Goal: Contribute content: Contribute content

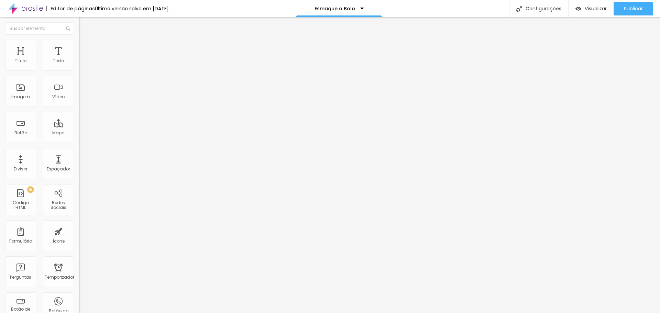
click at [84, 26] on img "button" at bounding box center [87, 25] width 6 height 6
click at [83, 63] on icon "button" at bounding box center [84, 62] width 3 height 3
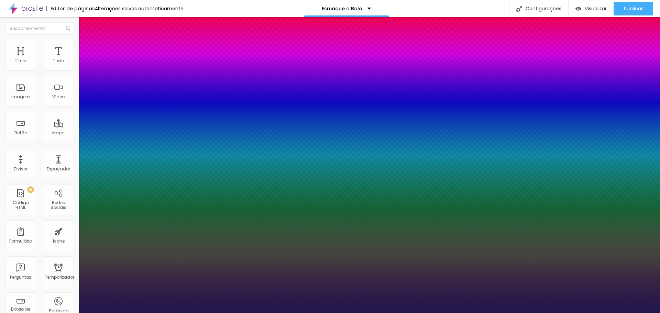
type input "1"
type input "20"
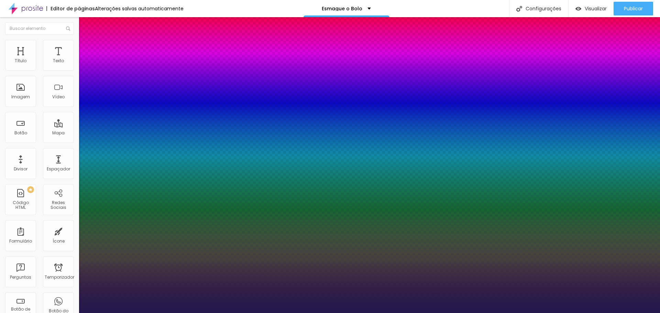
type input "20"
type input "1"
type input "25"
type input "1"
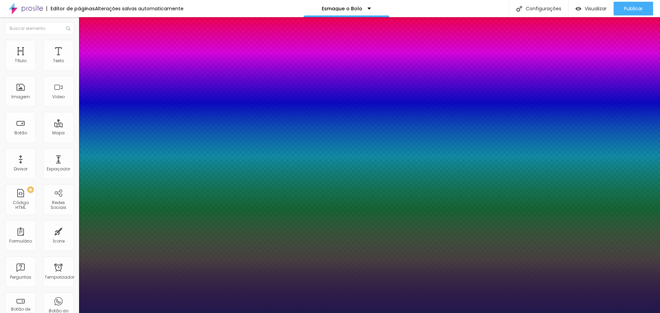
type input "37"
type input "1"
type input "40"
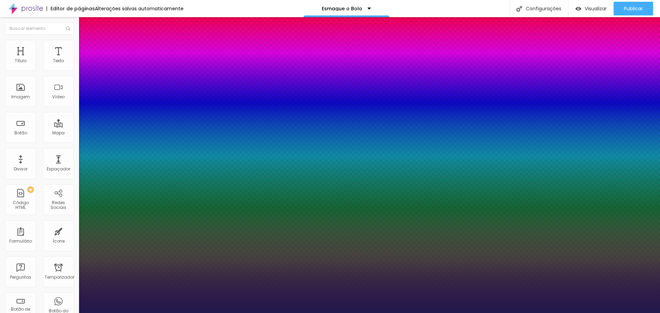
type input "1"
type input "41"
type input "1"
type input "43"
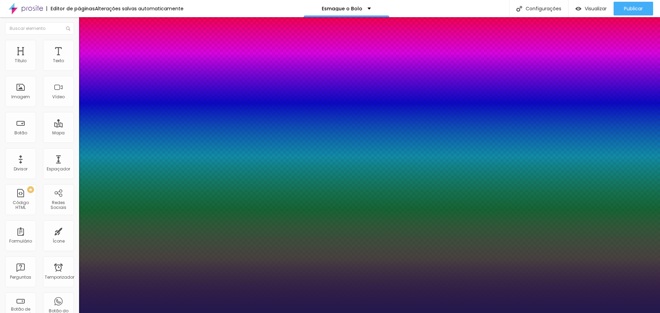
type input "43"
type input "1"
type input "44"
type input "1"
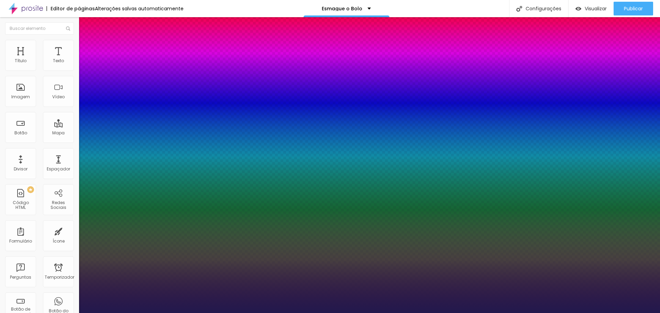
type input "46"
type input "1"
type input "47"
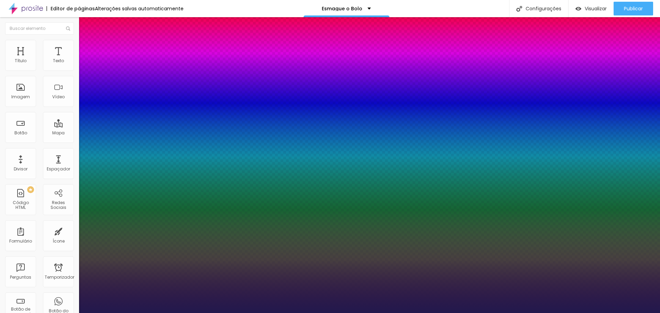
type input "1"
type input "48"
type input "1"
drag, startPoint x: 104, startPoint y: 118, endPoint x: 110, endPoint y: 118, distance: 5.5
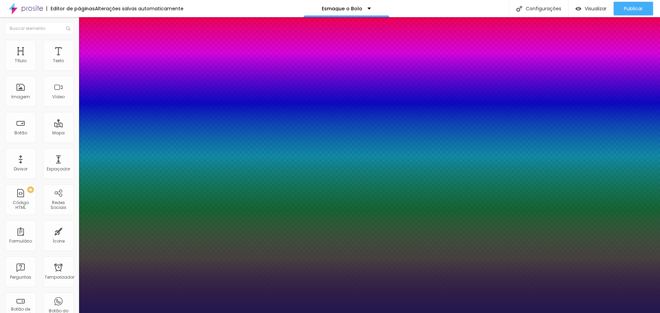
type input "48"
click at [131, 196] on div at bounding box center [330, 156] width 660 height 313
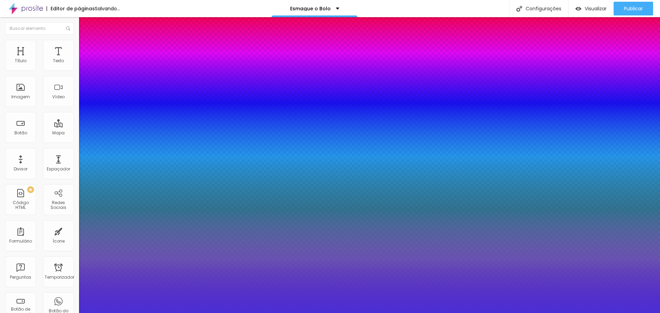
type input "1"
type input "#4B2FD5"
click at [146, 221] on div at bounding box center [330, 156] width 660 height 313
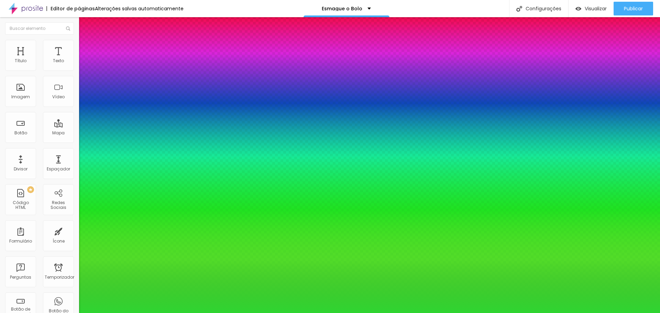
type input "1"
type input "#2FD531"
click at [130, 217] on div at bounding box center [330, 156] width 660 height 313
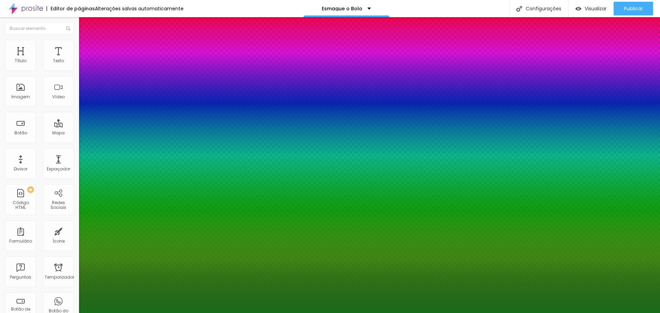
type input "1"
type input "#6C6319"
click at [146, 231] on div at bounding box center [330, 156] width 660 height 313
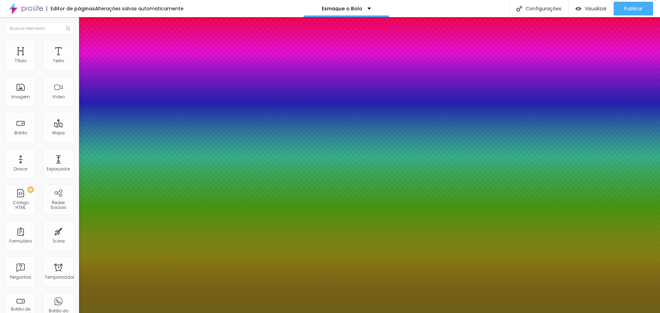
type input "1"
type input "#6C6019"
click at [146, 234] on div at bounding box center [330, 156] width 660 height 313
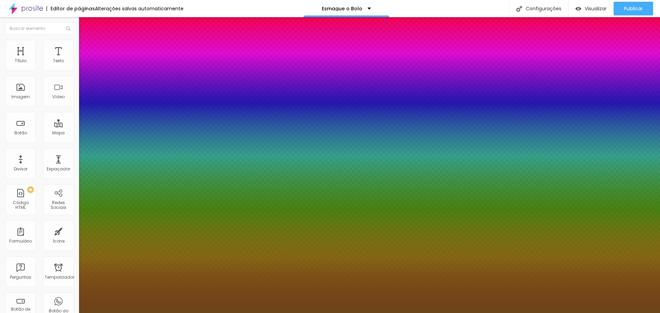
type input "1"
type input "#6C4519"
click at [131, 206] on div at bounding box center [330, 156] width 660 height 313
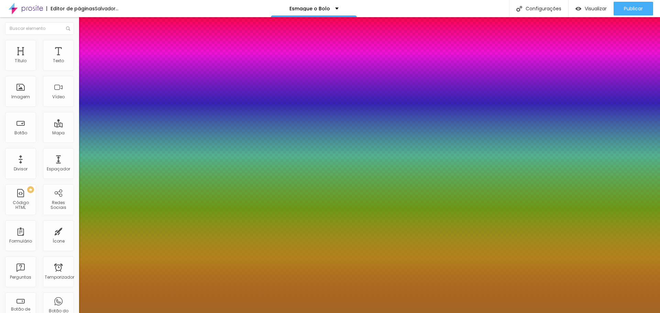
type input "1"
type input "#A46723"
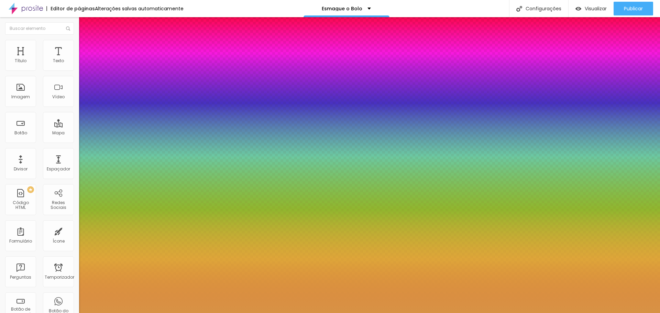
click at [126, 195] on div at bounding box center [330, 156] width 660 height 313
click at [262, 313] on div at bounding box center [330, 313] width 660 height 0
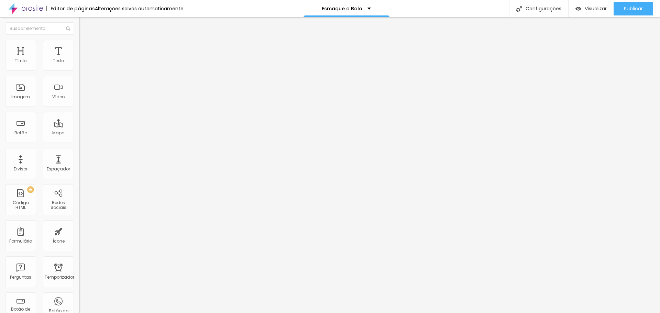
click at [85, 47] on font "Avançado" at bounding box center [96, 45] width 23 height 6
click at [85, 41] on font "Estilo" at bounding box center [90, 38] width 11 height 6
click at [637, 10] on font "Publicar" at bounding box center [633, 8] width 19 height 7
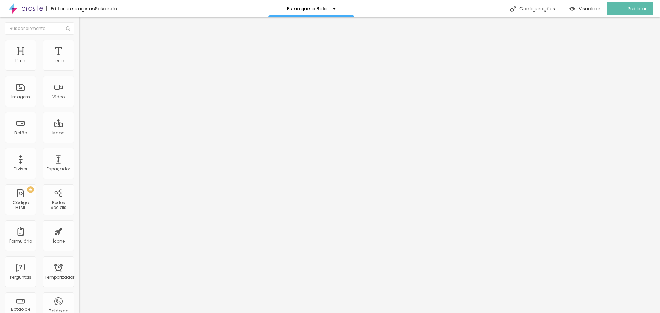
click at [79, 44] on li "Avançado" at bounding box center [118, 43] width 79 height 7
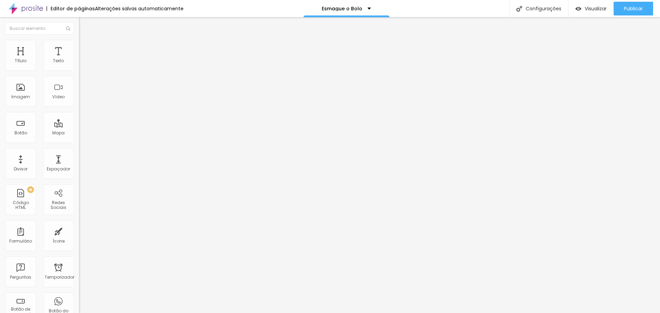
click at [79, 289] on div at bounding box center [118, 289] width 79 height 0
click at [79, 293] on div at bounding box center [118, 293] width 79 height 0
click at [629, 11] on font "Publicar" at bounding box center [633, 8] width 19 height 7
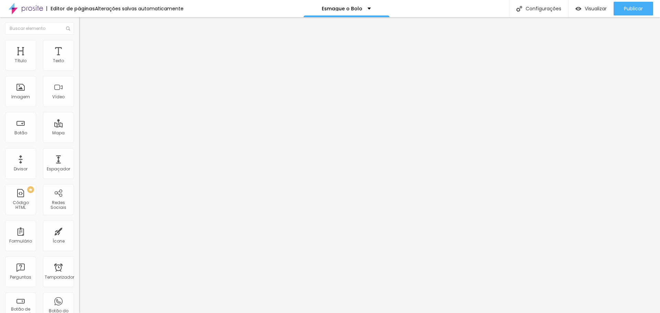
click at [85, 47] on font "Estilo" at bounding box center [90, 45] width 11 height 6
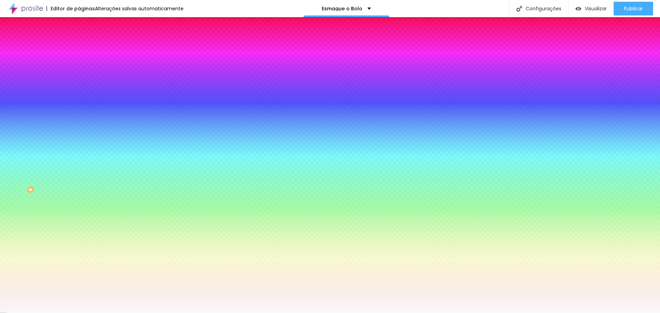
click at [85, 47] on font "Estilo" at bounding box center [90, 45] width 11 height 6
click at [85, 41] on font "Conteúdo" at bounding box center [95, 38] width 21 height 6
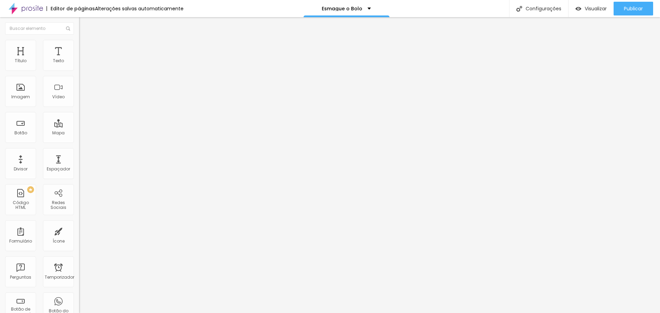
click at [79, 63] on font "Encaixotado" at bounding box center [92, 60] width 27 height 6
click at [79, 73] on span "Completo" at bounding box center [89, 70] width 21 height 6
click at [79, 47] on li "Avançado" at bounding box center [118, 50] width 79 height 7
click at [79, 296] on div at bounding box center [118, 296] width 79 height 0
click at [79, 300] on div at bounding box center [118, 300] width 79 height 0
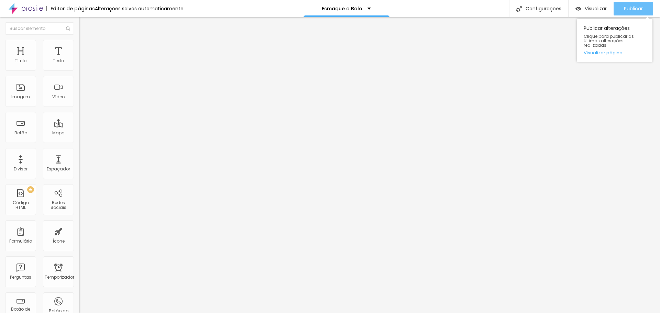
click at [636, 5] on font "Publicar" at bounding box center [633, 8] width 19 height 7
type input "1.2"
drag, startPoint x: 39, startPoint y: 173, endPoint x: 36, endPoint y: 172, distance: 3.5
type input "1.2"
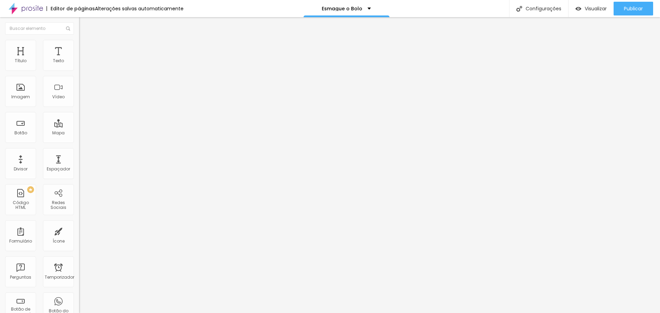
type input "32"
type input "31"
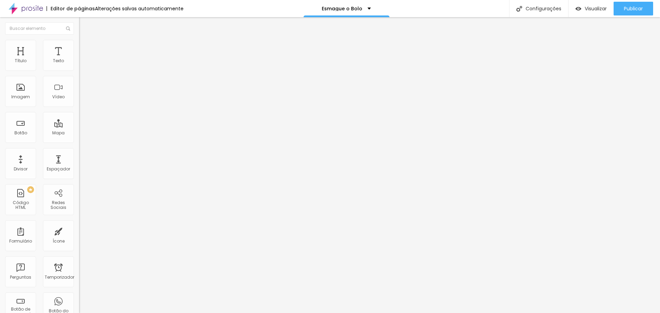
type input "27"
type input "25"
drag, startPoint x: 25, startPoint y: 145, endPoint x: 22, endPoint y: 145, distance: 3.8
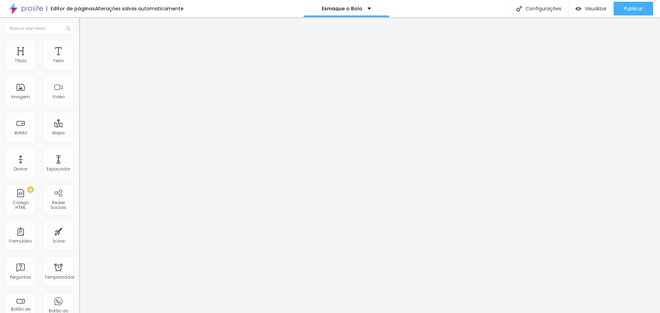
type input "25"
click at [79, 162] on input "range" at bounding box center [101, 165] width 44 height 6
click at [79, 44] on img at bounding box center [82, 43] width 6 height 6
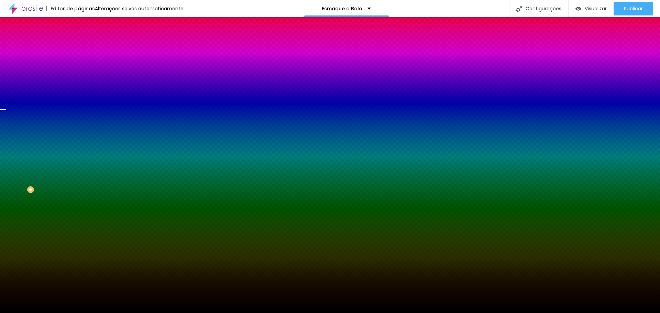
click at [79, 94] on div at bounding box center [118, 94] width 79 height 0
drag, startPoint x: 68, startPoint y: 151, endPoint x: 73, endPoint y: 164, distance: 14.2
click at [79, 100] on div at bounding box center [118, 100] width 79 height 0
drag, startPoint x: 44, startPoint y: 205, endPoint x: 73, endPoint y: 205, distance: 29.2
click at [79, 205] on div "Editar nulo Conteúdo Estilo Avançado Imagem de fundo Trocar imagem Efeito da Im…" at bounding box center [118, 165] width 79 height 296
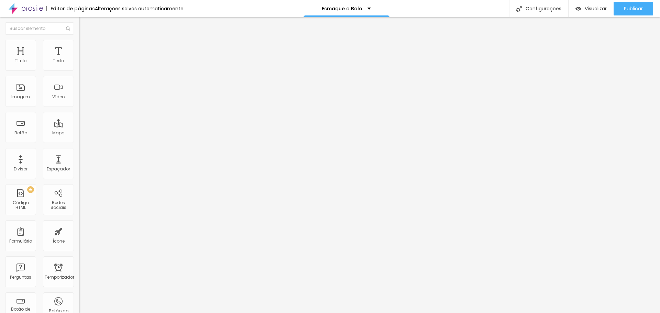
click at [84, 24] on img "button" at bounding box center [87, 25] width 6 height 6
click at [79, 266] on input "0" at bounding box center [95, 269] width 33 height 7
type input "58"
type input "57"
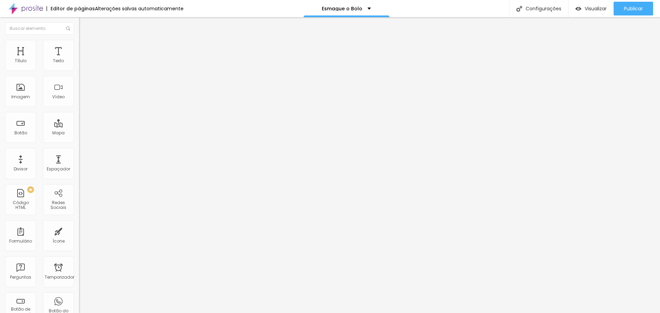
type input "57"
type input "56"
type input "55"
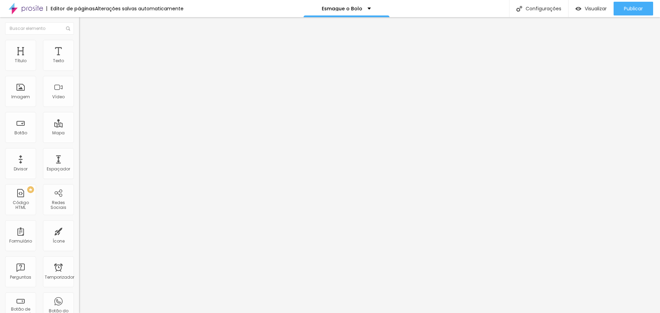
type input "54"
type input "52"
type input "49"
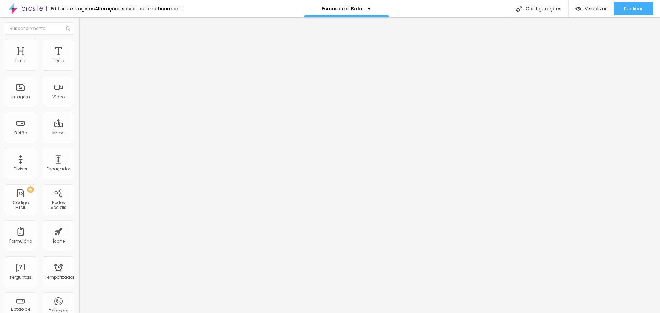
type input "49"
type input "48"
type input "47"
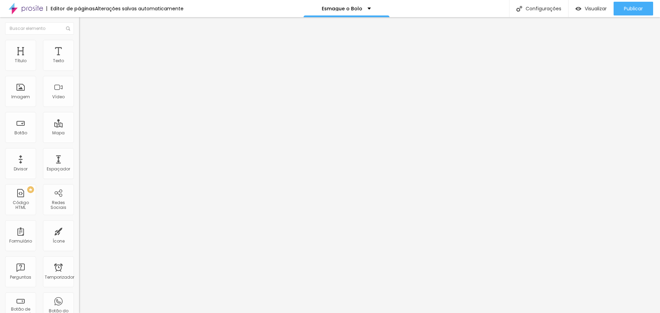
type input "46"
type input "44"
type input "41"
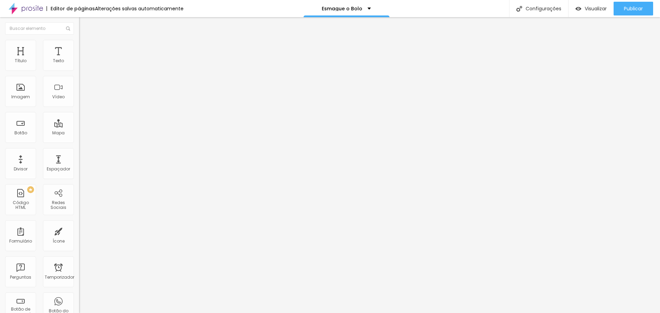
type input "41"
type input "39"
type input "37"
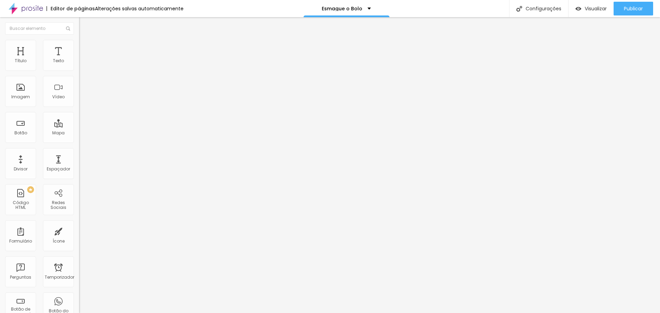
type input "35"
type input "34"
type input "32"
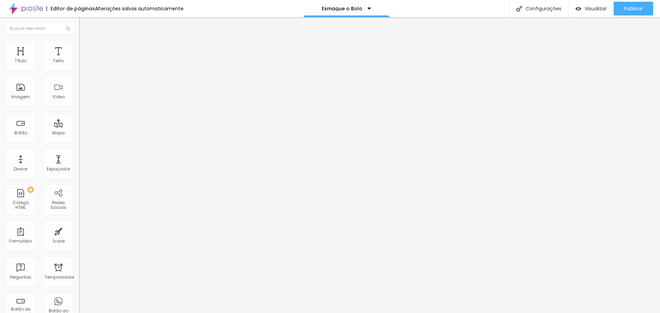
type input "32"
type input "31"
type input "30"
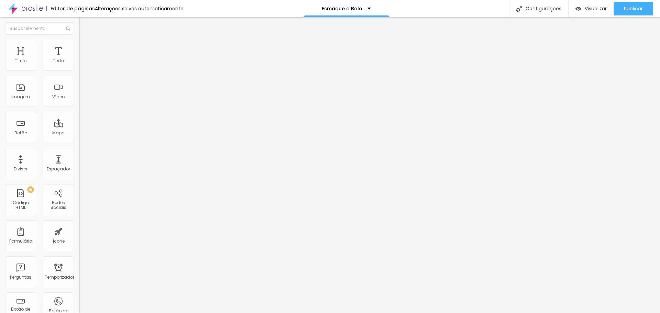
type input "29"
type input "28"
type input "27"
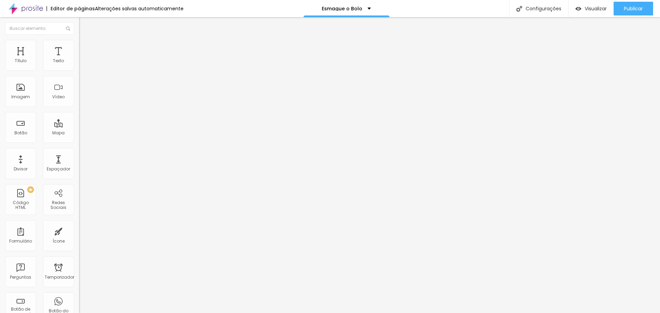
type input "27"
type input "25"
type input "23"
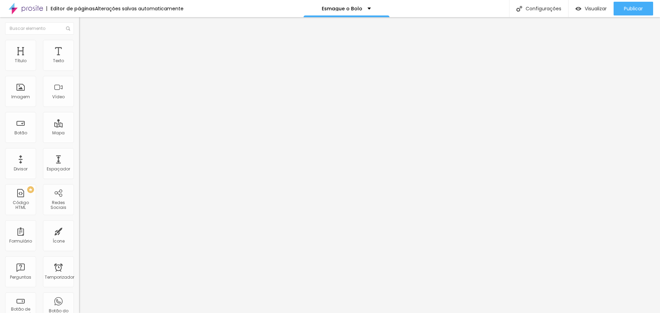
drag, startPoint x: 37, startPoint y: 145, endPoint x: 21, endPoint y: 144, distance: 16.9
type input "23"
click at [79, 163] on input "range" at bounding box center [101, 166] width 44 height 6
type input "62"
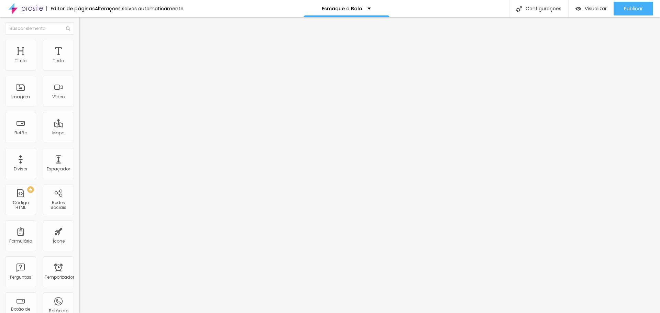
type input "61"
type input "59"
type input "56"
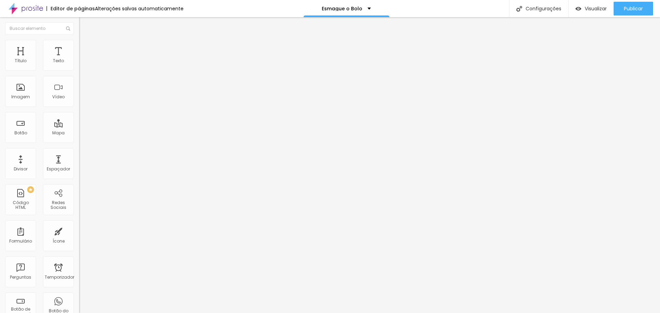
type input "56"
type input "40"
type input "37"
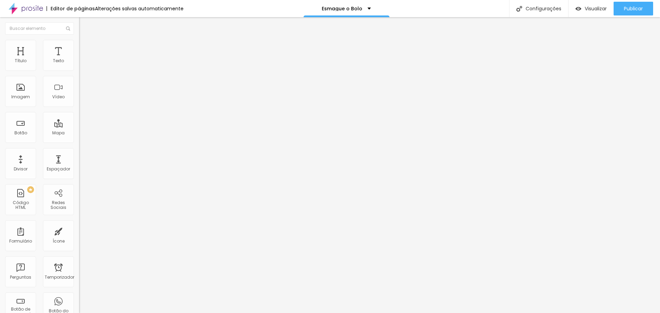
type input "35"
type input "34"
type input "32"
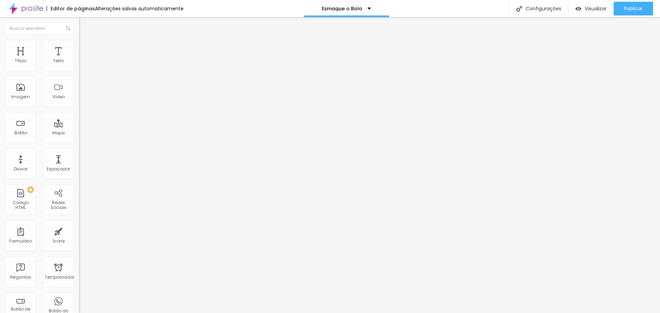
type input "32"
type input "29"
type input "28"
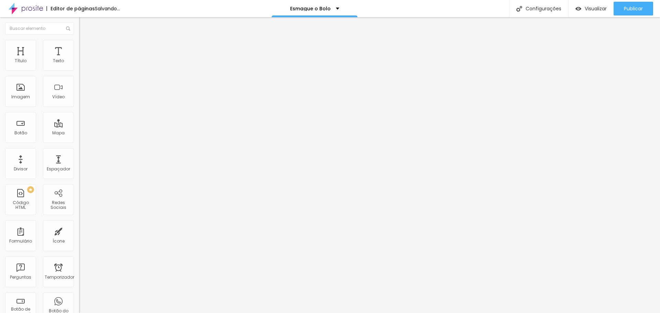
type input "27"
type input "26"
type input "25"
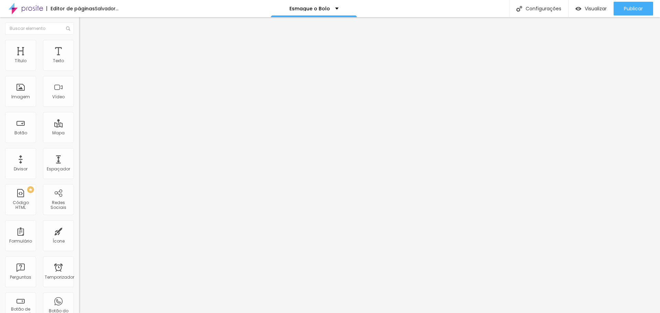
type input "25"
type input "27"
drag, startPoint x: 40, startPoint y: 144, endPoint x: 23, endPoint y: 145, distance: 16.9
type input "27"
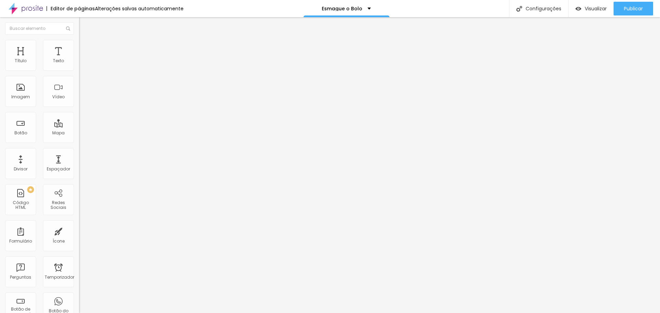
click at [79, 163] on input "range" at bounding box center [101, 166] width 44 height 6
type input "59"
type input "58"
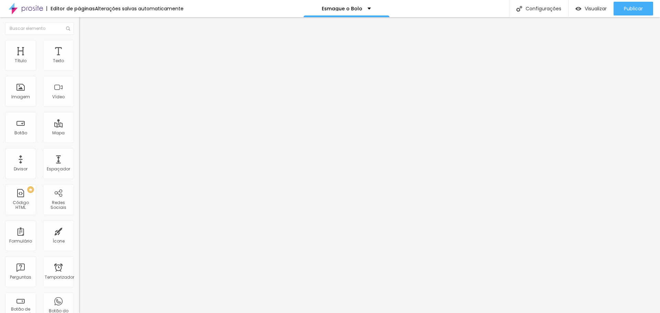
type input "57"
type input "56"
type input "55"
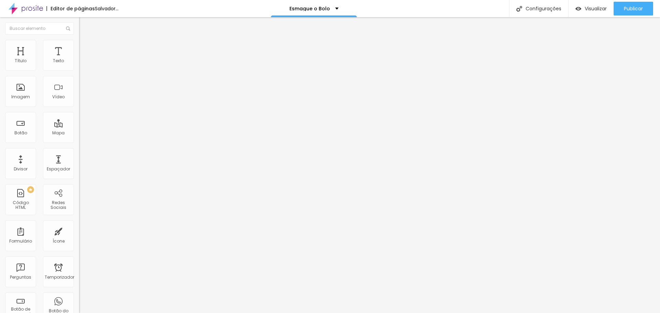
type input "55"
click at [79, 163] on input "range" at bounding box center [101, 166] width 44 height 6
click at [79, 48] on ul "Conteúdo Estilo Avançado" at bounding box center [118, 43] width 79 height 21
click at [79, 47] on li "Avançado" at bounding box center [118, 50] width 79 height 7
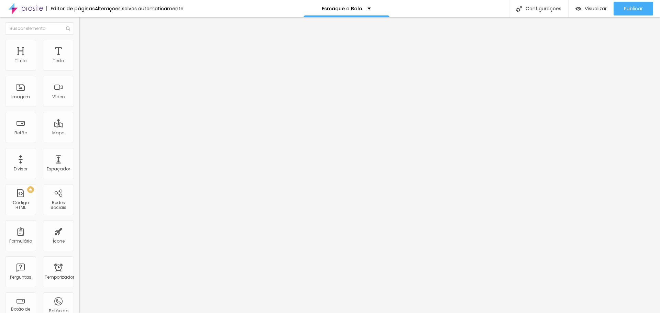
click at [79, 296] on div at bounding box center [118, 296] width 79 height 0
click at [79, 300] on div at bounding box center [118, 300] width 79 height 0
click at [85, 47] on font "Estilo" at bounding box center [90, 45] width 11 height 6
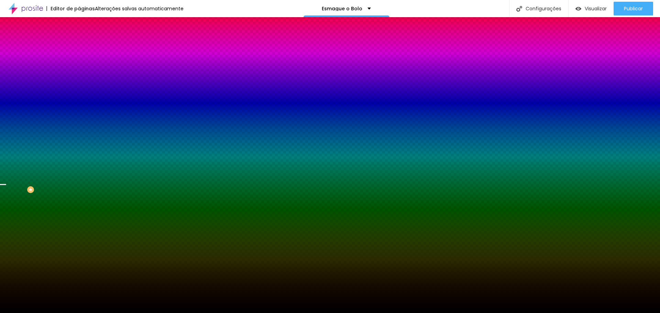
click at [79, 94] on div at bounding box center [118, 94] width 79 height 0
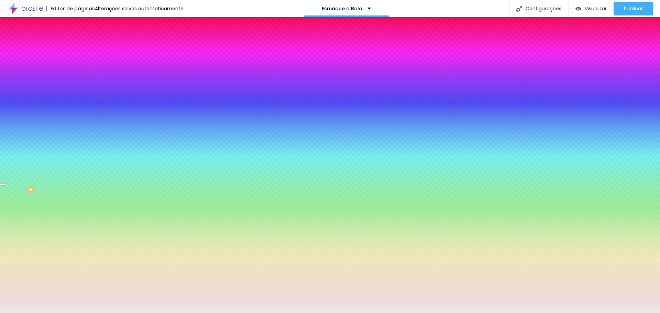
click at [12, 137] on div at bounding box center [330, 156] width 660 height 313
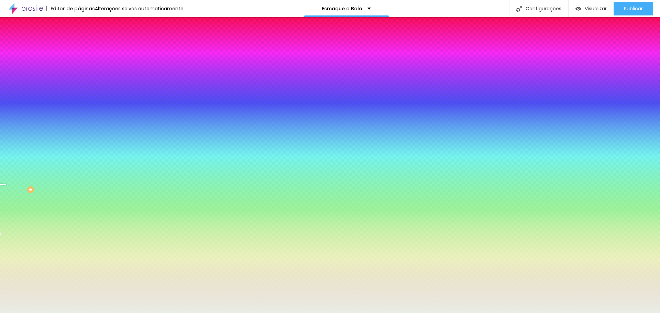
click at [60, 172] on div at bounding box center [330, 156] width 660 height 313
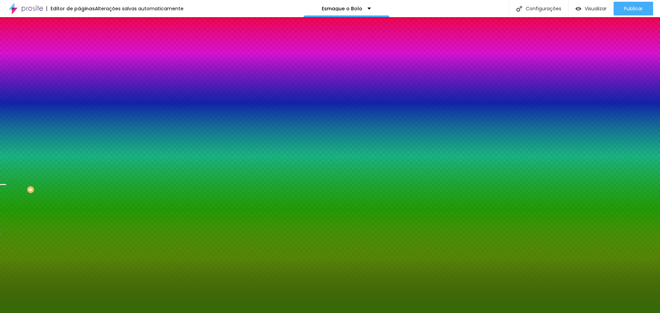
drag, startPoint x: 51, startPoint y: 164, endPoint x: 47, endPoint y: 165, distance: 3.9
click at [47, 165] on div at bounding box center [330, 156] width 660 height 313
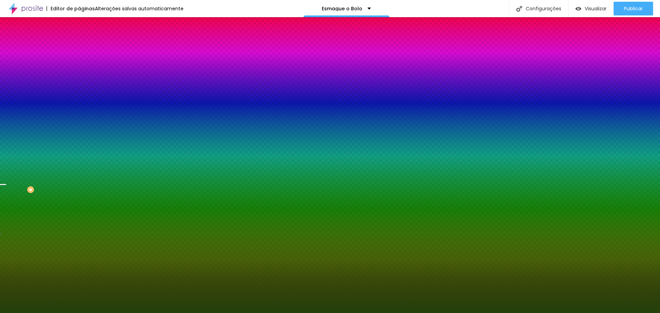
click at [48, 172] on div at bounding box center [330, 156] width 660 height 313
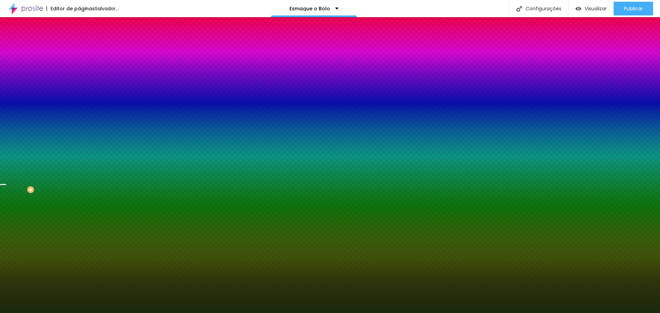
click at [43, 176] on div at bounding box center [330, 156] width 660 height 313
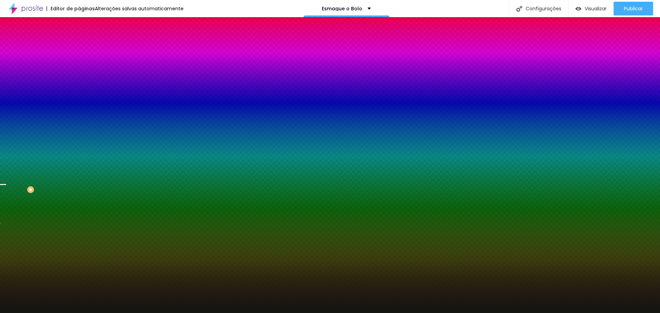
drag, startPoint x: 37, startPoint y: 178, endPoint x: 21, endPoint y: 178, distance: 15.5
click at [19, 180] on div at bounding box center [330, 156] width 660 height 313
click at [60, 155] on div at bounding box center [330, 156] width 660 height 313
type input "#131618"
click at [40, 155] on div at bounding box center [330, 156] width 660 height 313
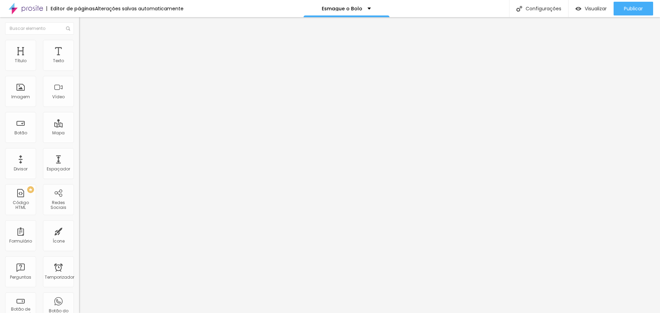
click at [85, 48] on font "Avançado" at bounding box center [96, 51] width 23 height 6
click at [85, 47] on font "Estilo" at bounding box center [90, 45] width 11 height 6
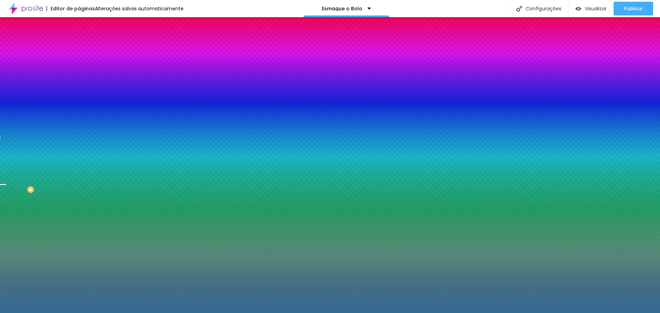
click at [79, 94] on div at bounding box center [118, 94] width 79 height 0
drag, startPoint x: 68, startPoint y: 175, endPoint x: 74, endPoint y: 174, distance: 6.0
click at [6, 291] on div at bounding box center [2, 291] width 7 height 1
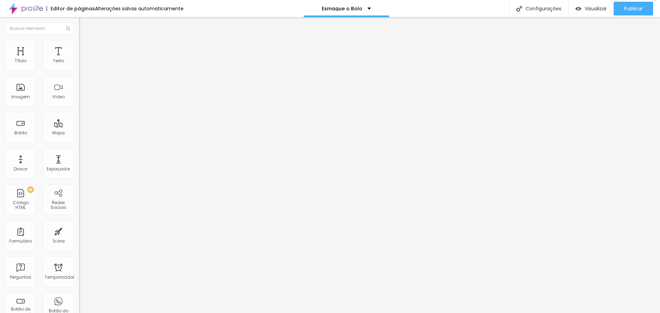
click at [84, 25] on img "button" at bounding box center [87, 25] width 6 height 6
click at [84, 26] on img "button" at bounding box center [87, 25] width 6 height 6
type input "36"
type input "42"
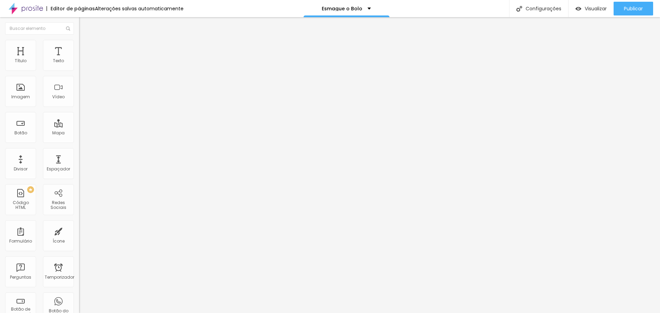
type input "42"
type input "45"
type input "47"
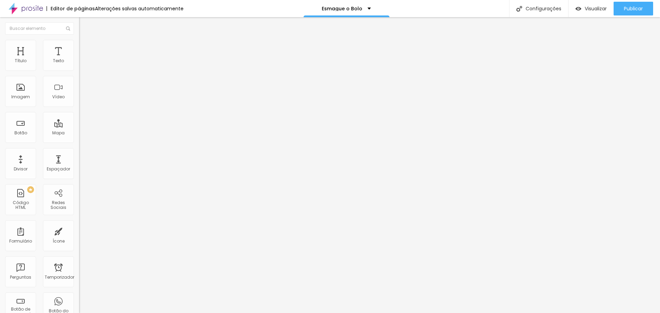
type input "48"
type input "49"
type input "50"
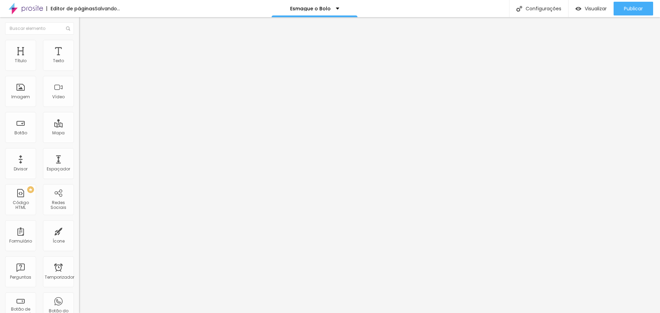
type input "50"
type input "52"
type input "53"
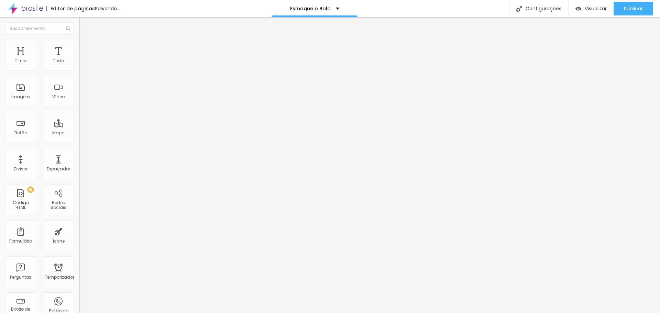
type input "55"
type input "56"
type input "57"
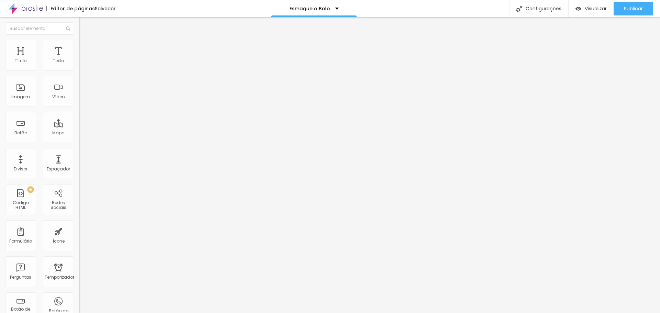
type input "57"
type input "58"
drag, startPoint x: 26, startPoint y: 144, endPoint x: 37, endPoint y: 141, distance: 11.4
type input "58"
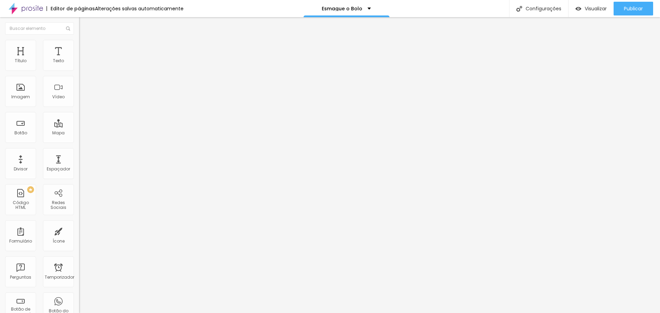
click at [79, 162] on input "range" at bounding box center [101, 165] width 44 height 6
click at [85, 47] on font "Avançado" at bounding box center [96, 45] width 23 height 6
click at [640, 7] on font "Publicar" at bounding box center [633, 8] width 19 height 7
